Goal: Task Accomplishment & Management: Use online tool/utility

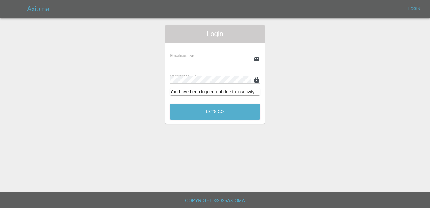
type input "[EMAIL_ADDRESS][DOMAIN_NAME]"
click at [213, 112] on button "Let's Go" at bounding box center [215, 111] width 90 height 15
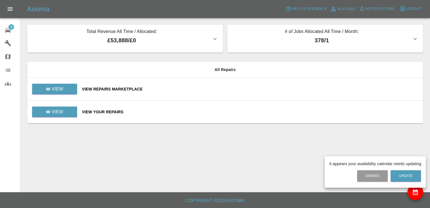
click at [64, 87] on div at bounding box center [215, 104] width 430 height 208
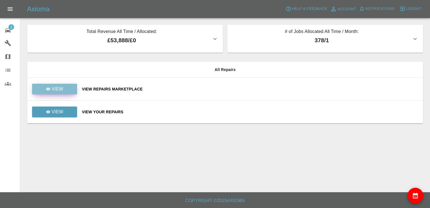
click at [63, 91] on p "View" at bounding box center [57, 89] width 12 height 7
